Goal: Information Seeking & Learning: Learn about a topic

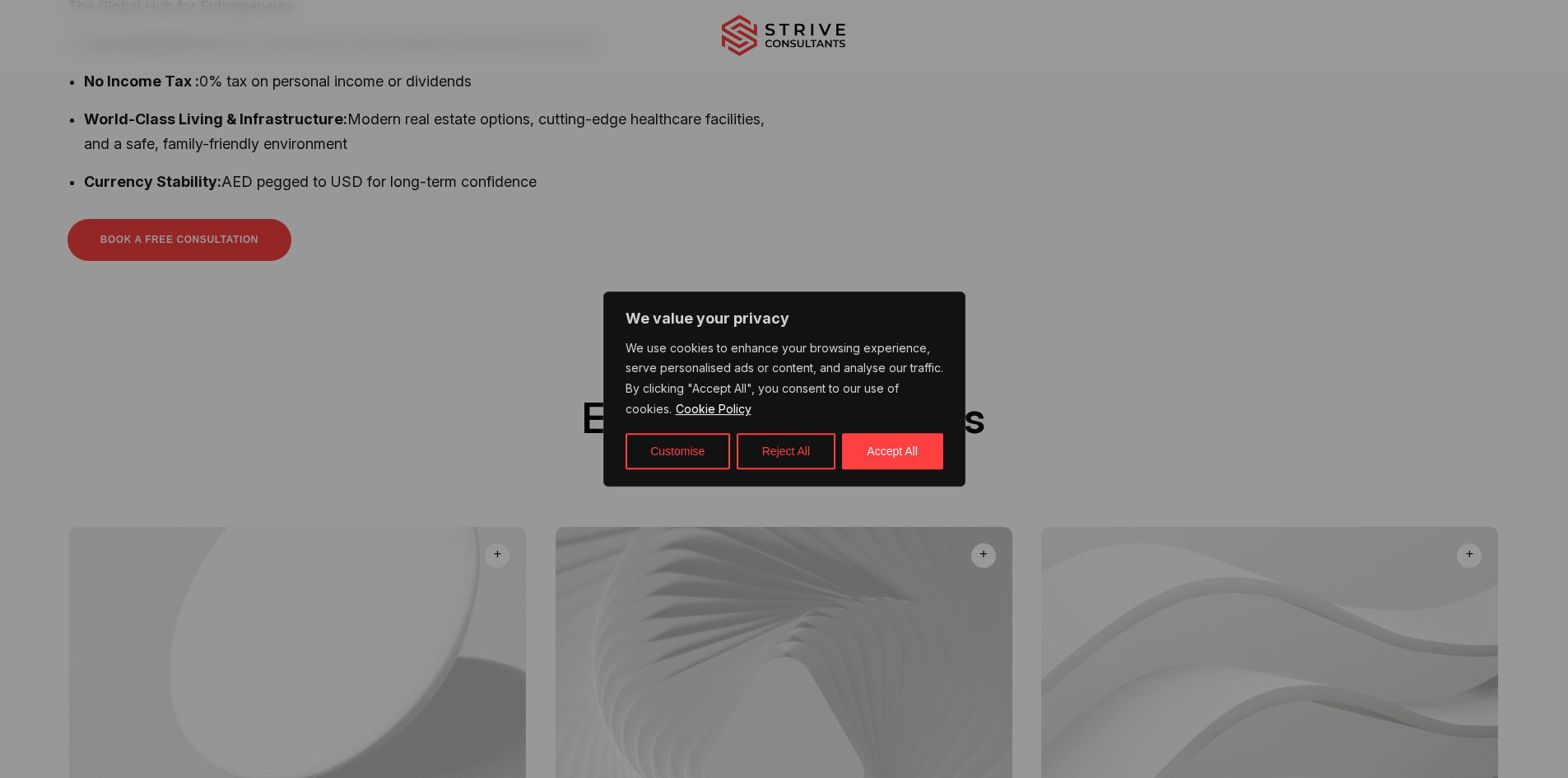
scroll to position [741, 0]
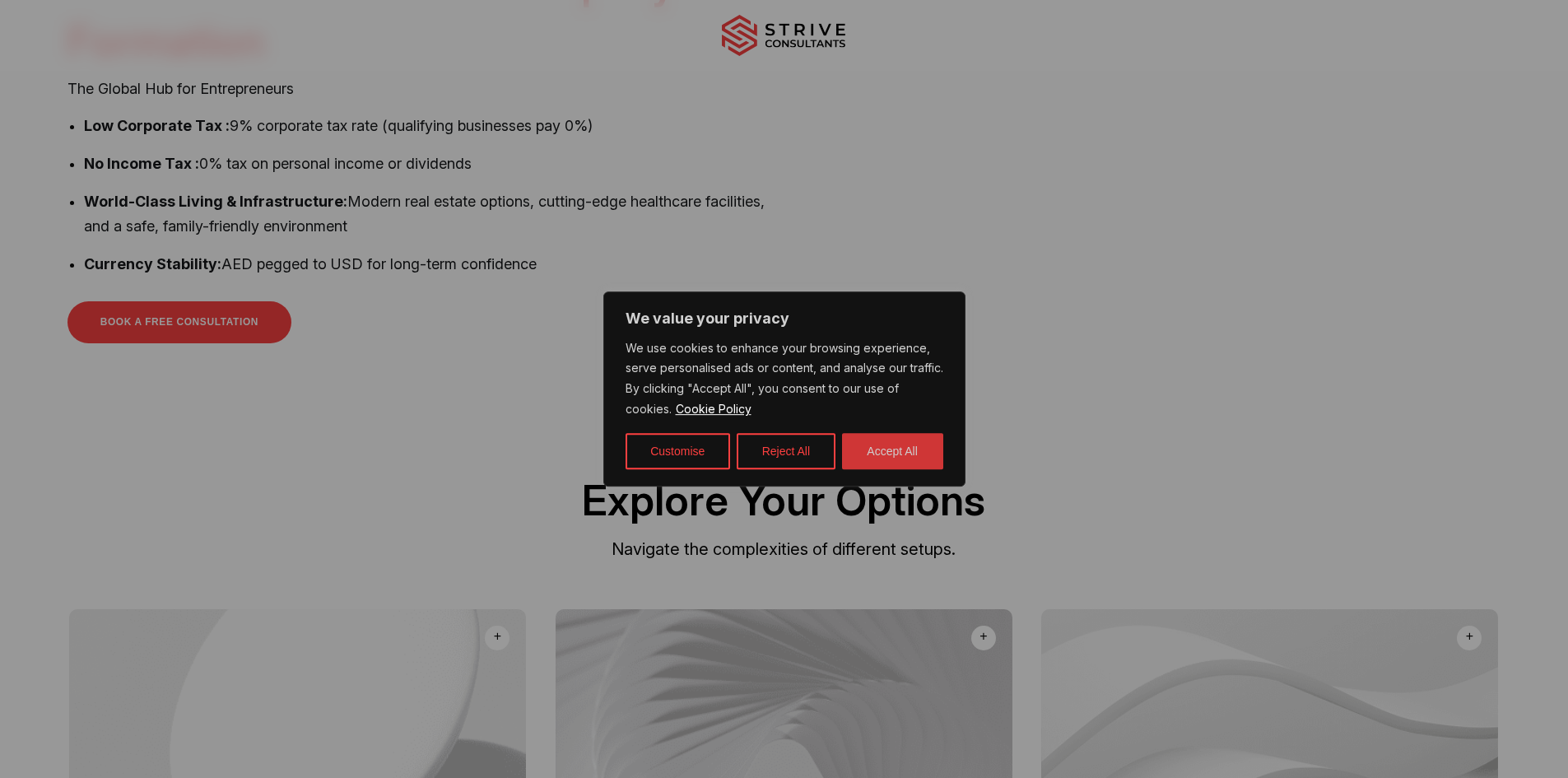
click at [890, 455] on button "Accept All" at bounding box center [892, 450] width 101 height 36
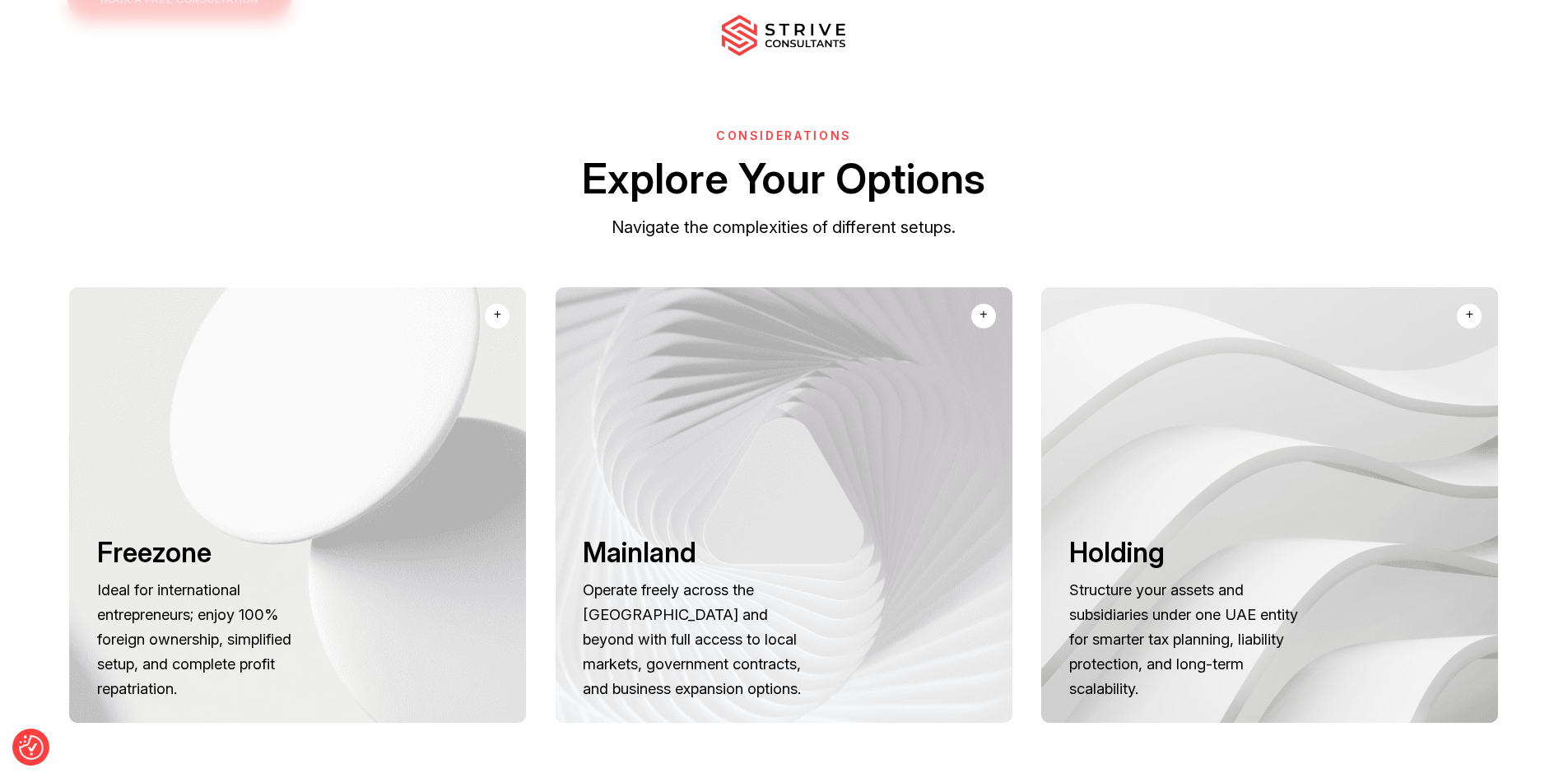
scroll to position [1070, 0]
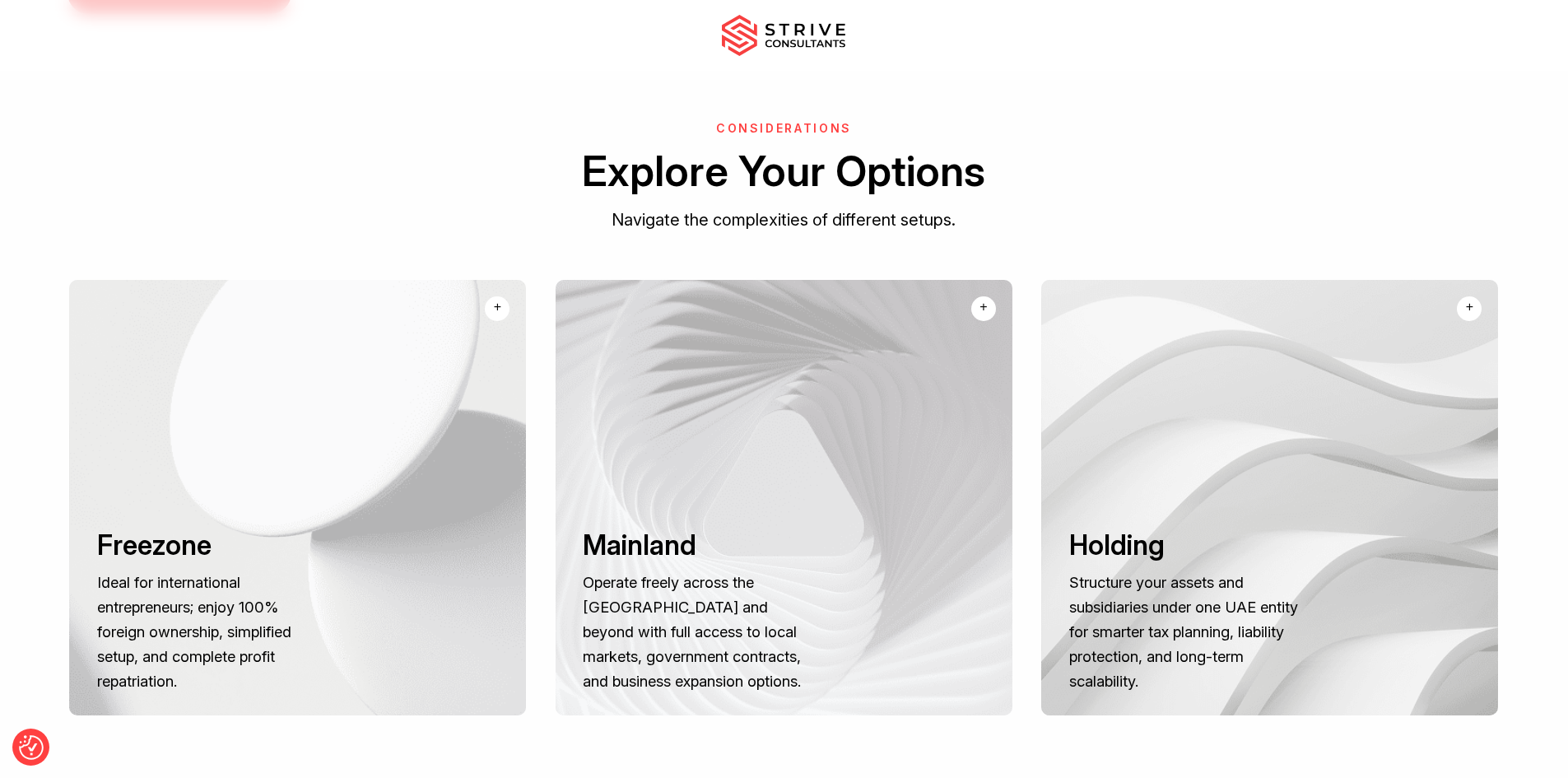
click at [1471, 297] on div "+" at bounding box center [1470, 307] width 8 height 20
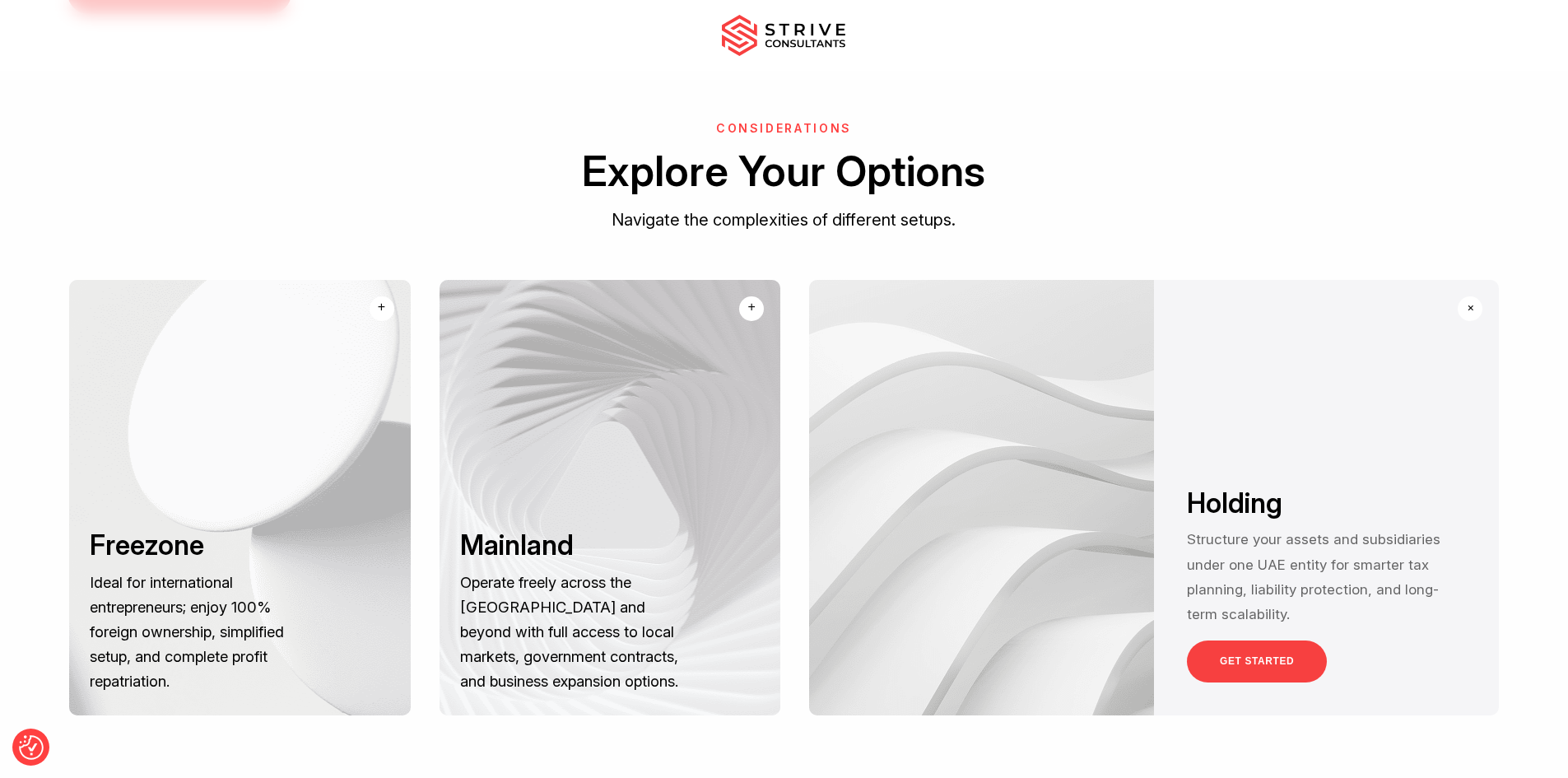
click at [1251, 640] on link "GET STARTED" at bounding box center [1257, 661] width 140 height 42
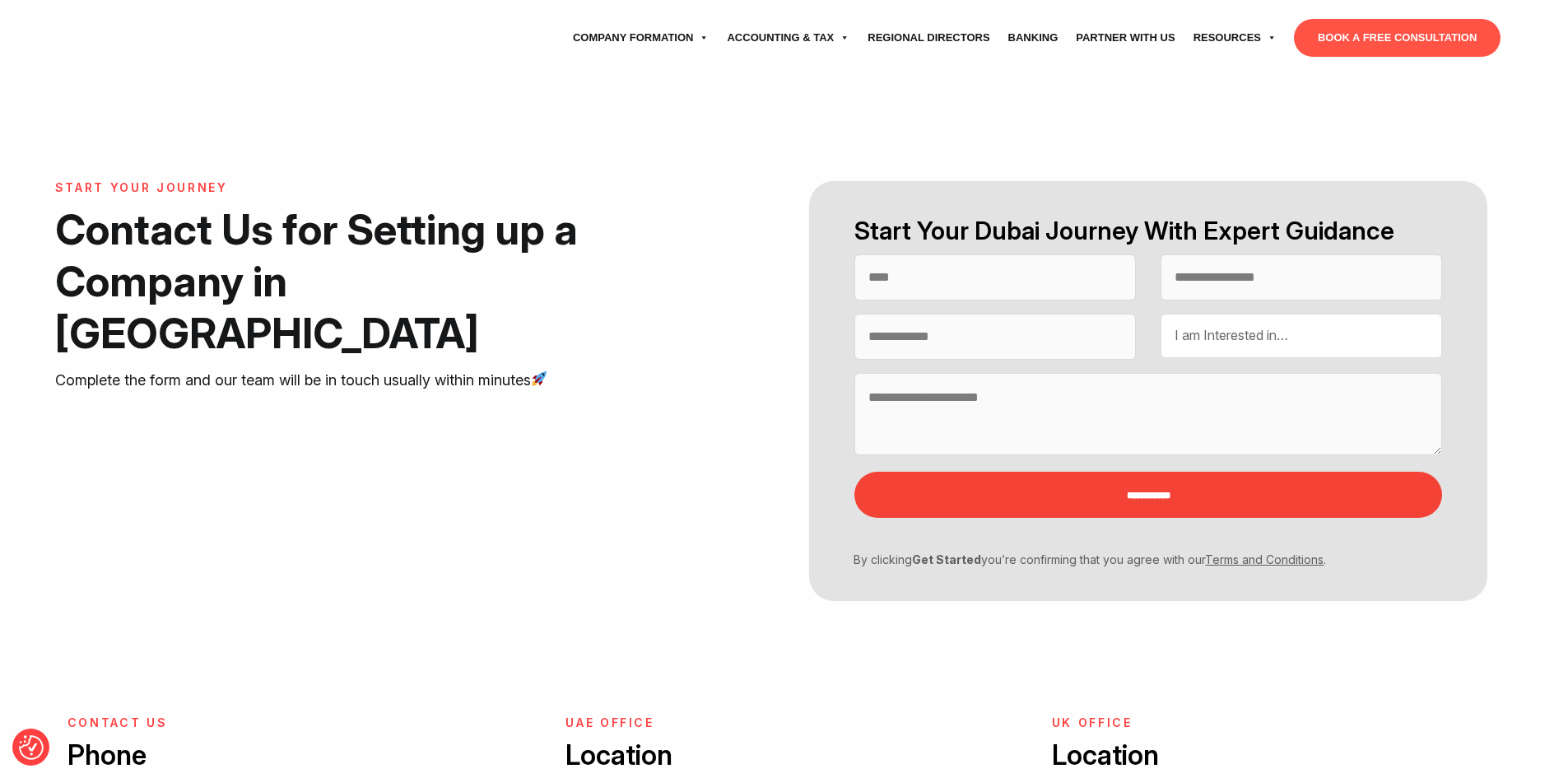
select select "Contact form"
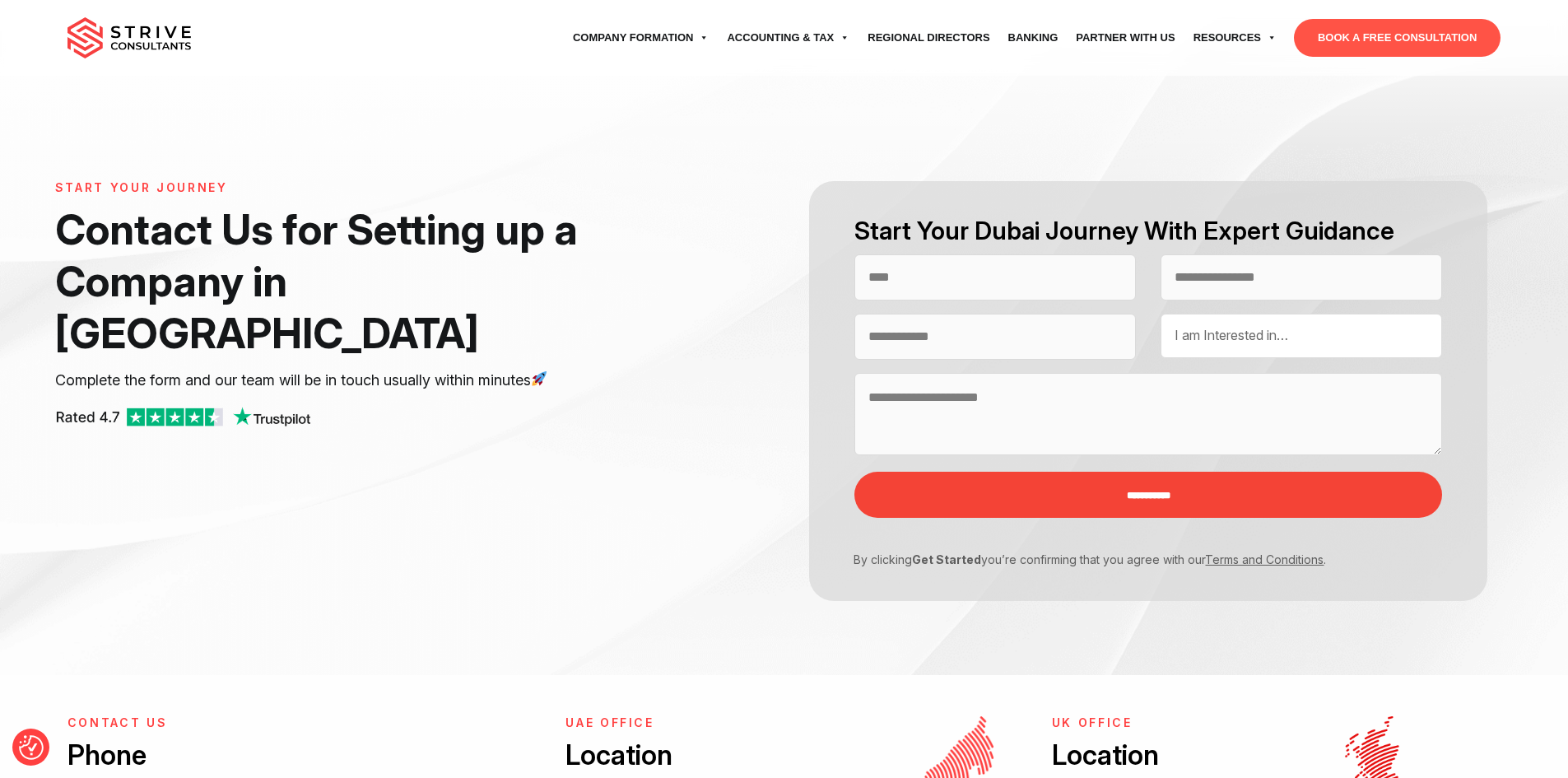
select select "Contact form"
click at [913, 32] on link "Regional Directors" at bounding box center [928, 37] width 140 height 46
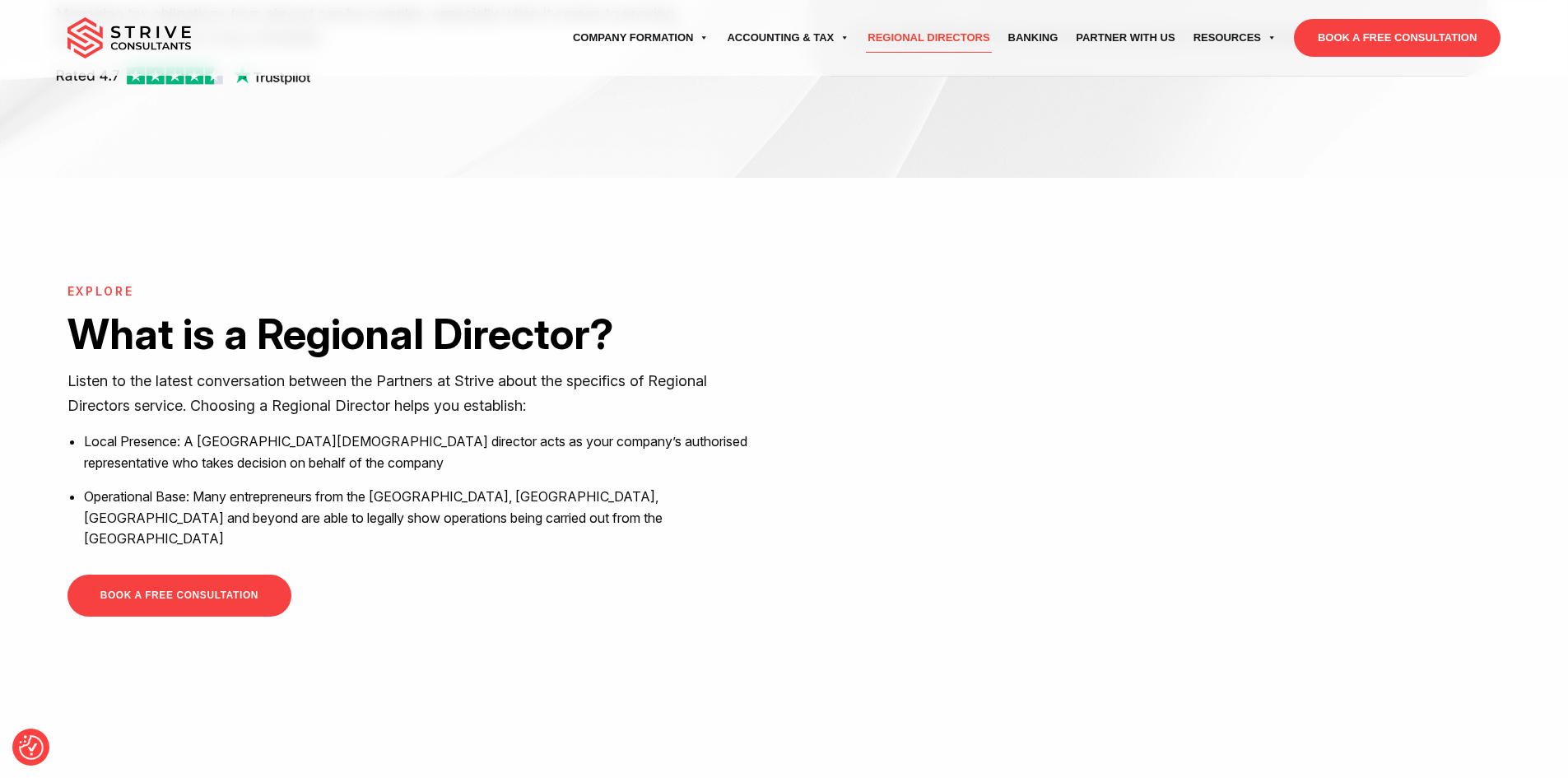
scroll to position [412, 0]
